Goal: Information Seeking & Learning: Learn about a topic

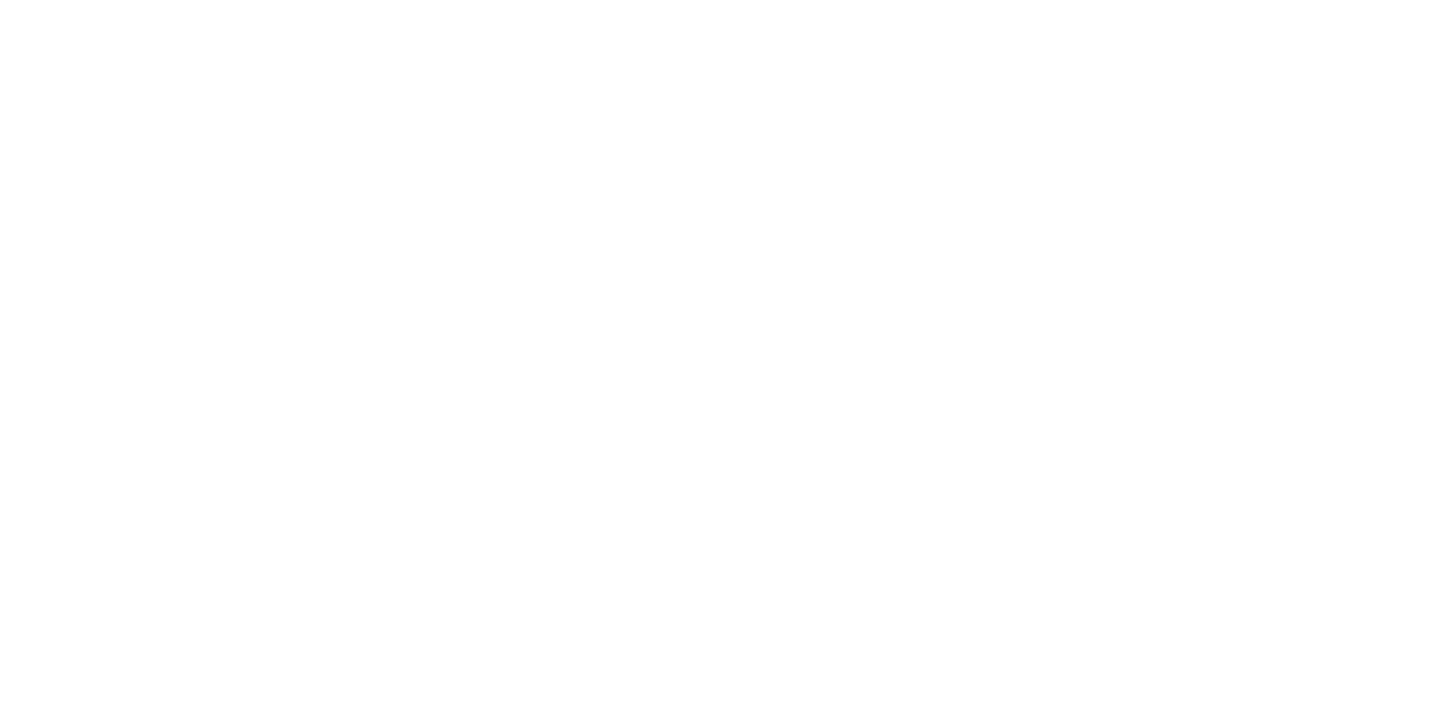
select select "2.00x3.50"
